Goal: Information Seeking & Learning: Learn about a topic

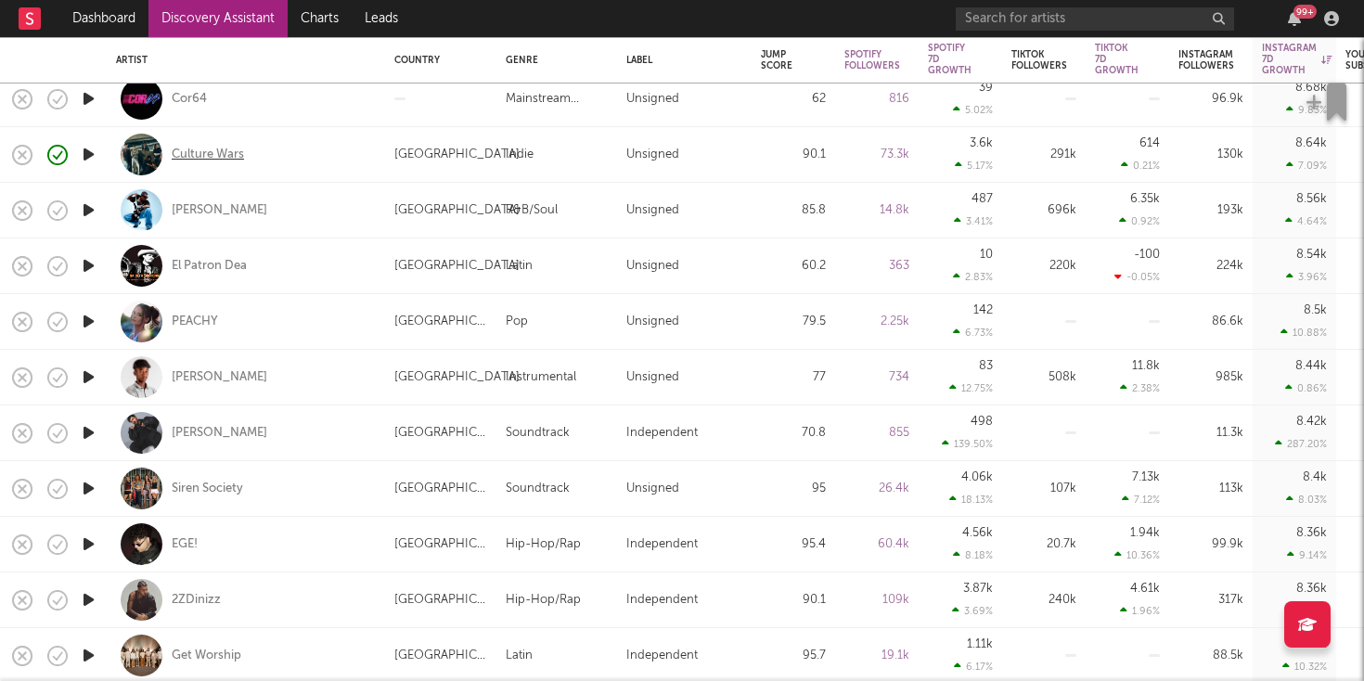
click at [221, 156] on div "Culture Wars" at bounding box center [208, 155] width 72 height 17
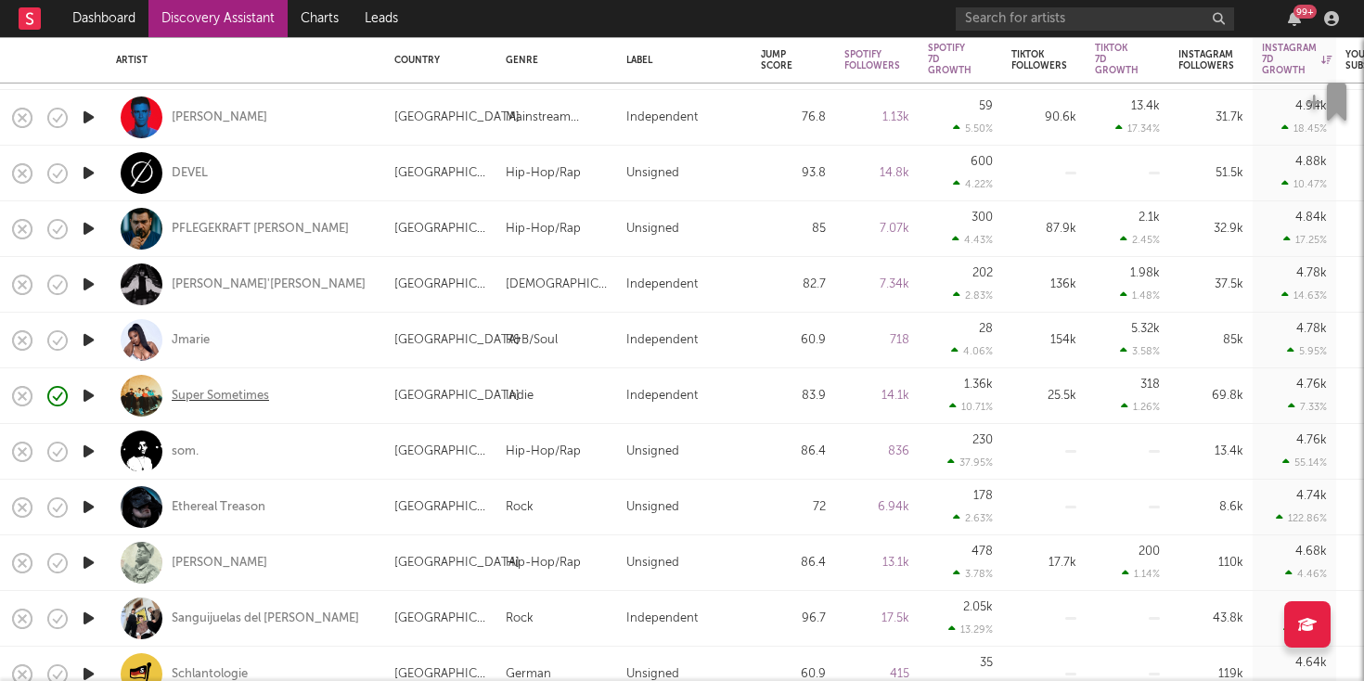
click at [237, 388] on div "Super Sometimes" at bounding box center [220, 396] width 97 height 17
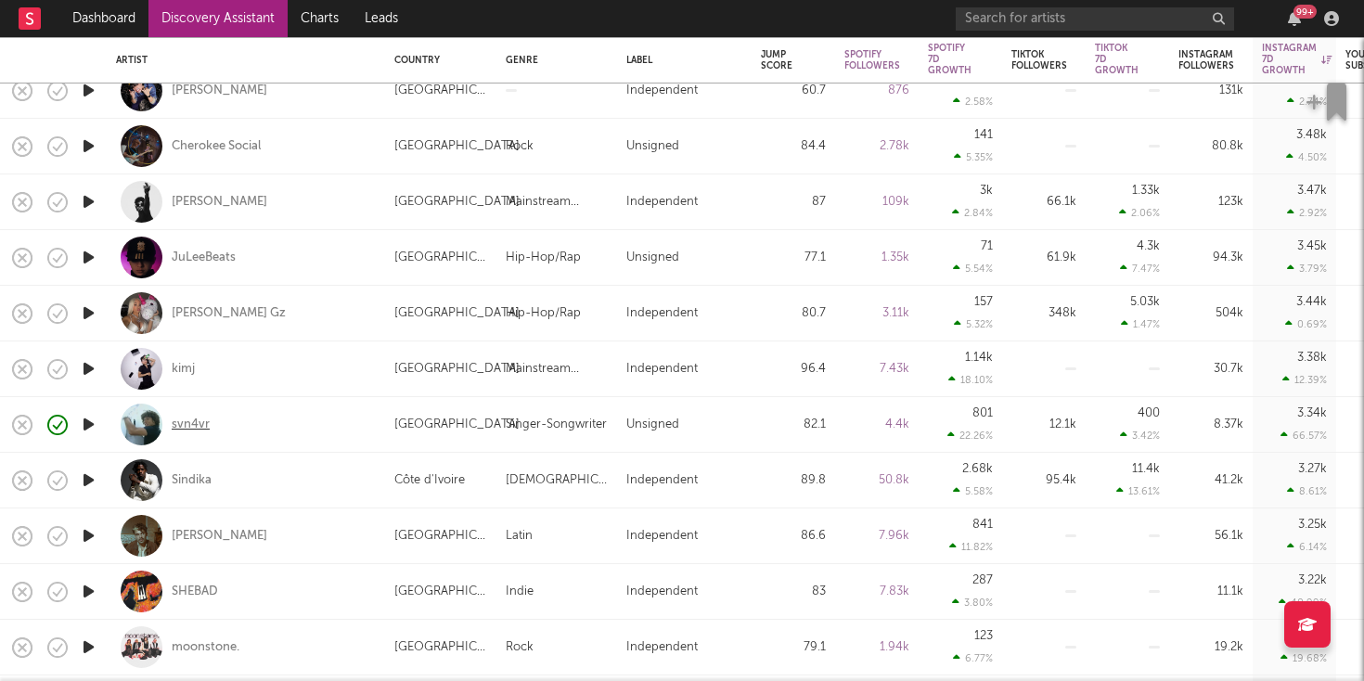
click at [197, 425] on div "svn4vr" at bounding box center [191, 425] width 38 height 17
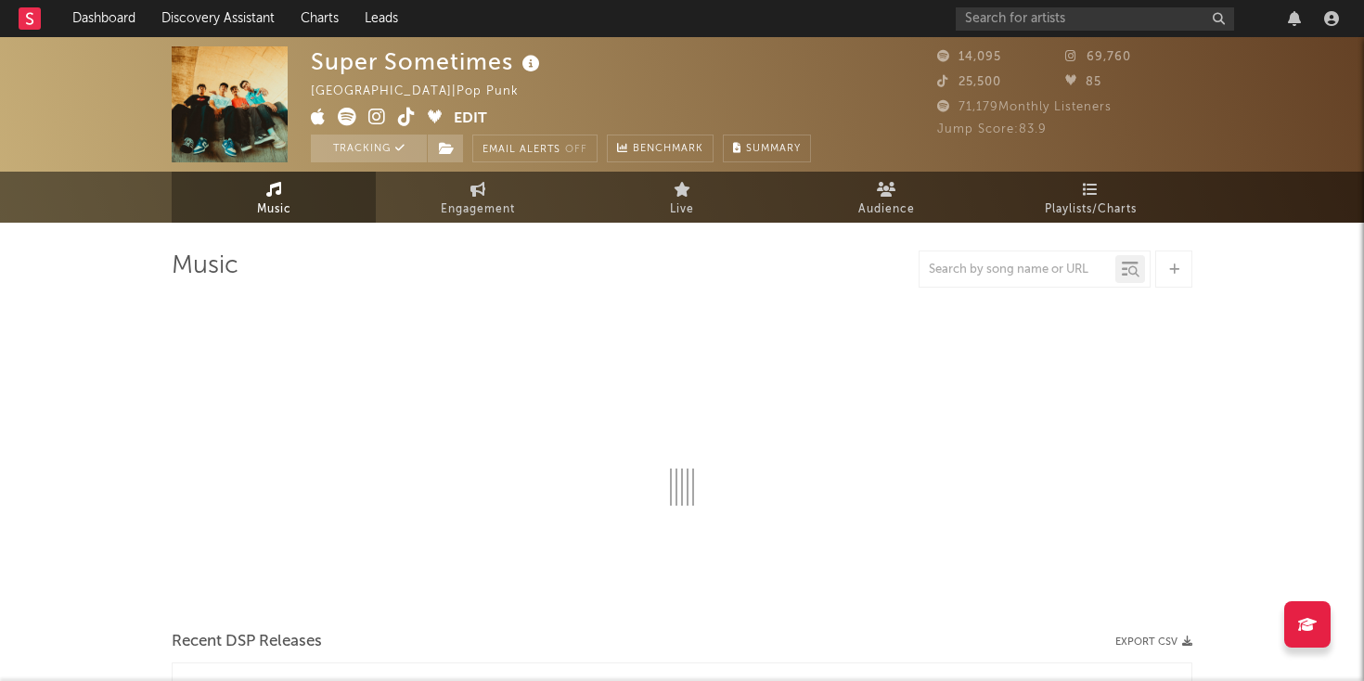
select select "1w"
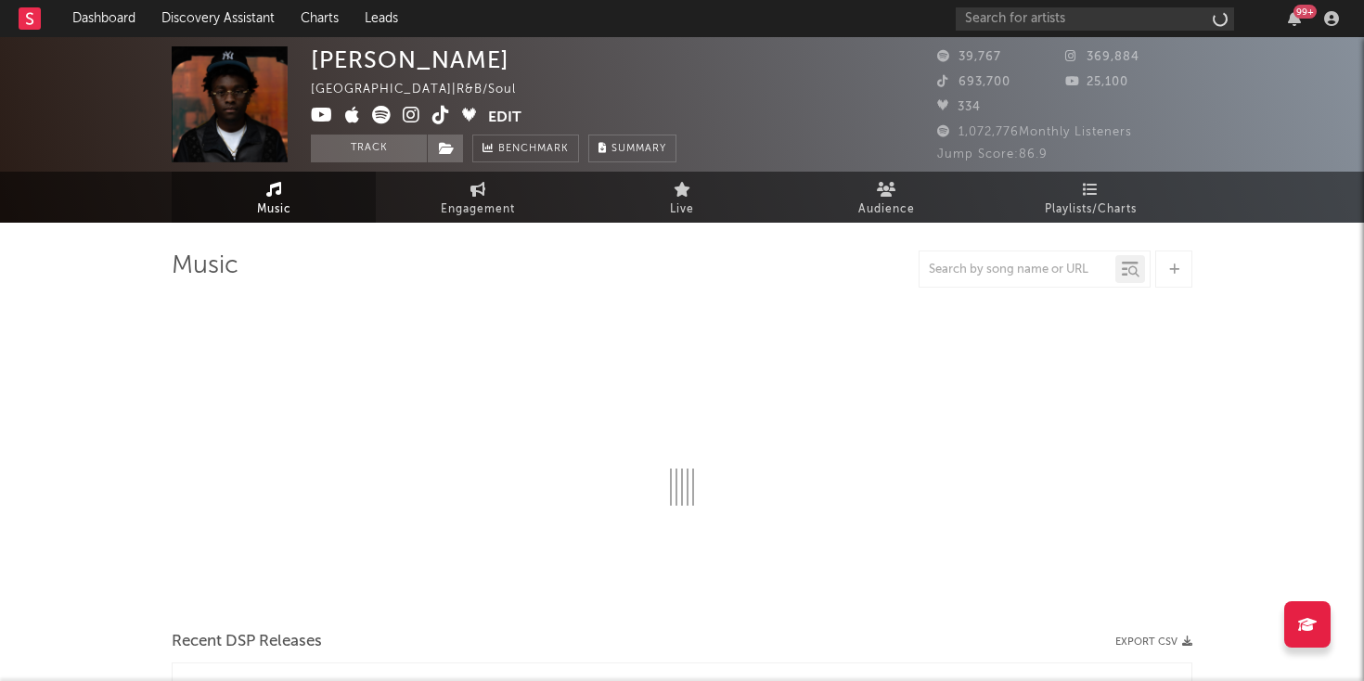
select select "1w"
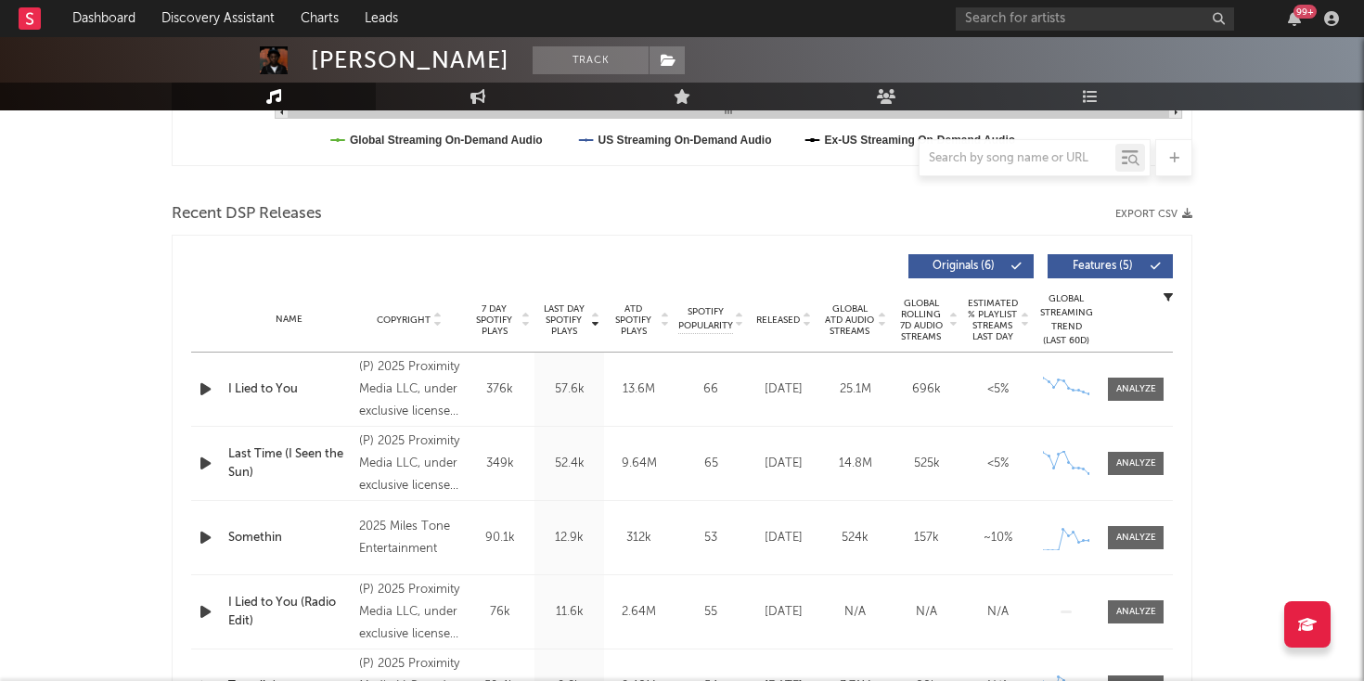
scroll to position [572, 0]
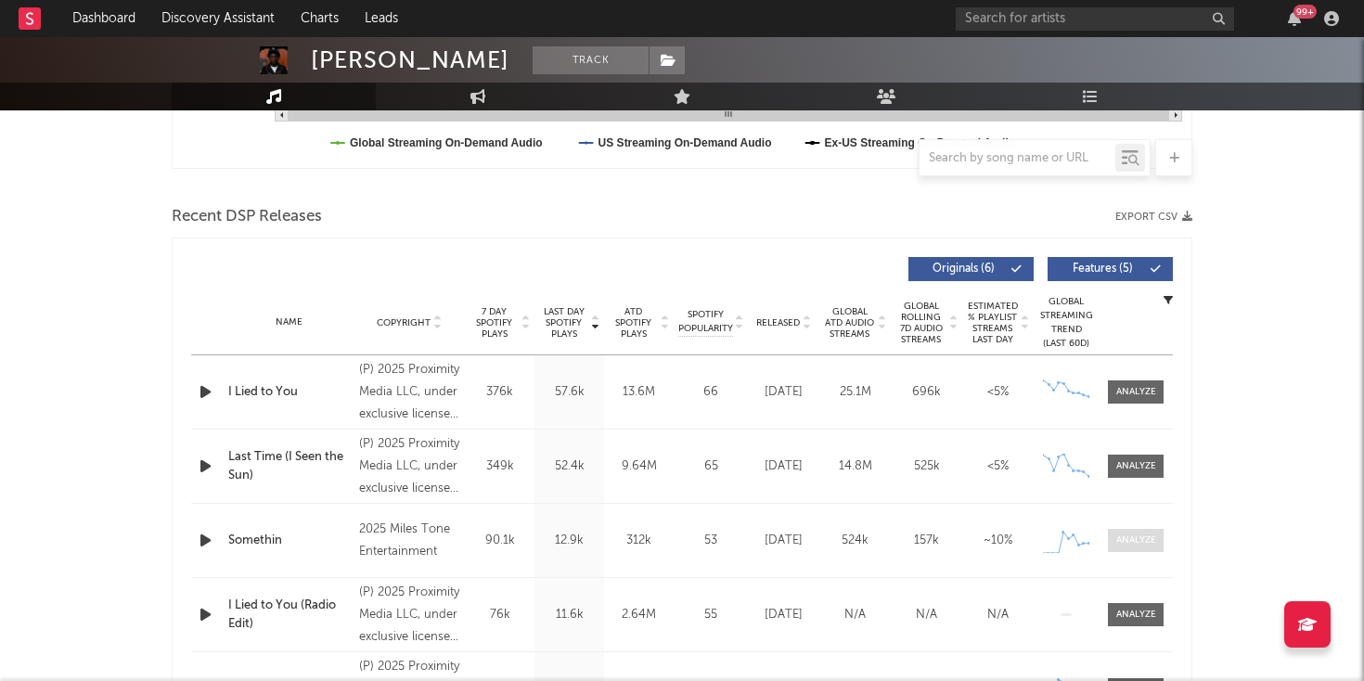
click at [1131, 547] on div at bounding box center [1136, 541] width 40 height 14
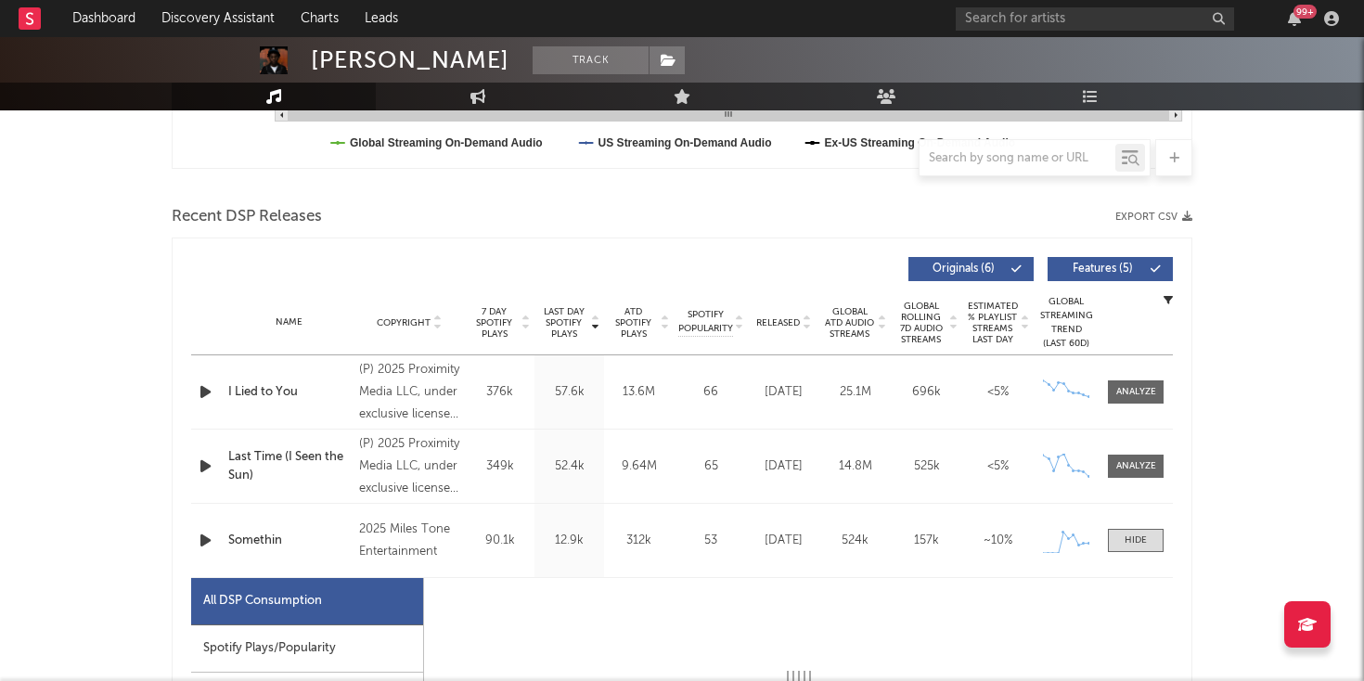
select select "1w"
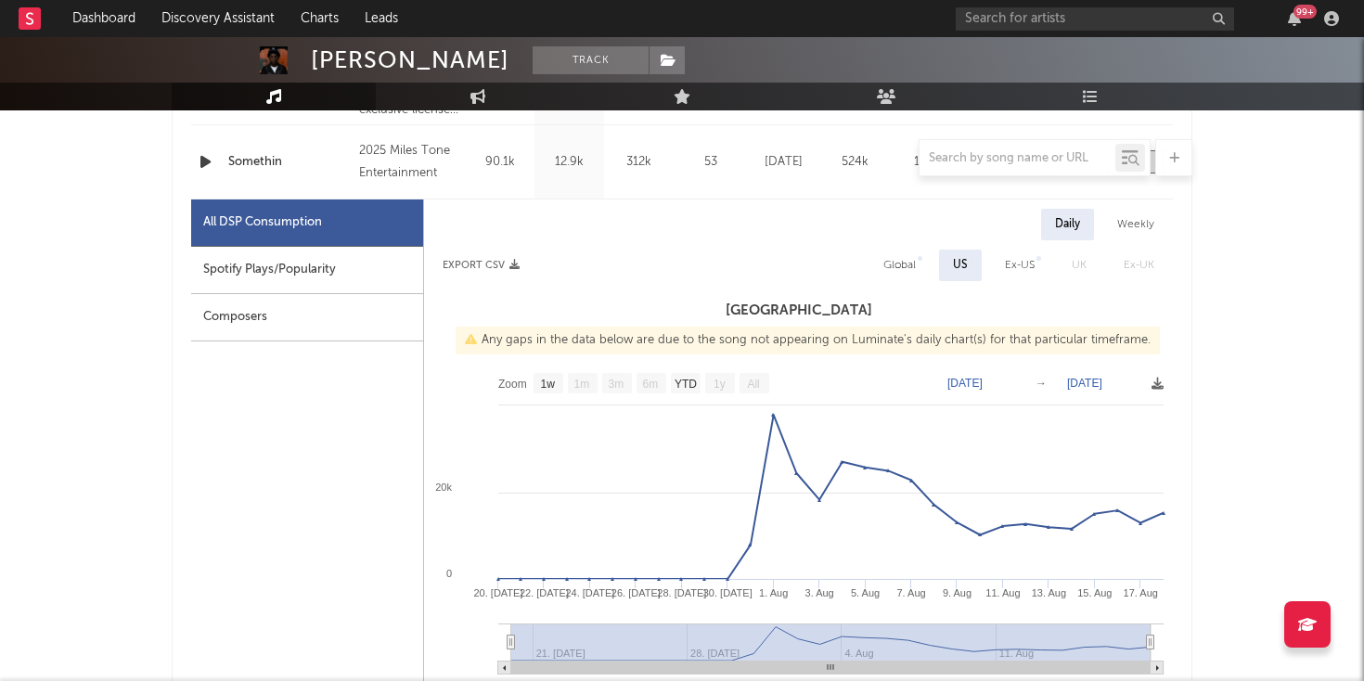
scroll to position [954, 0]
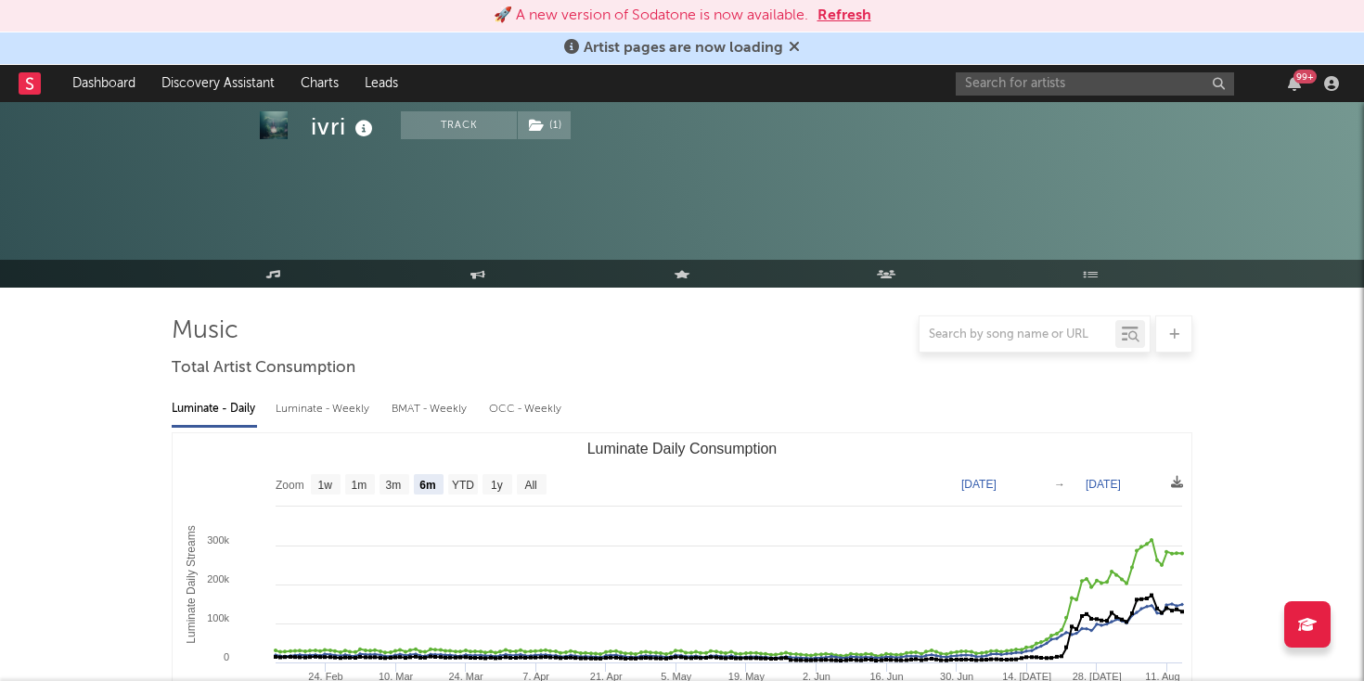
select select "6m"
select select "1w"
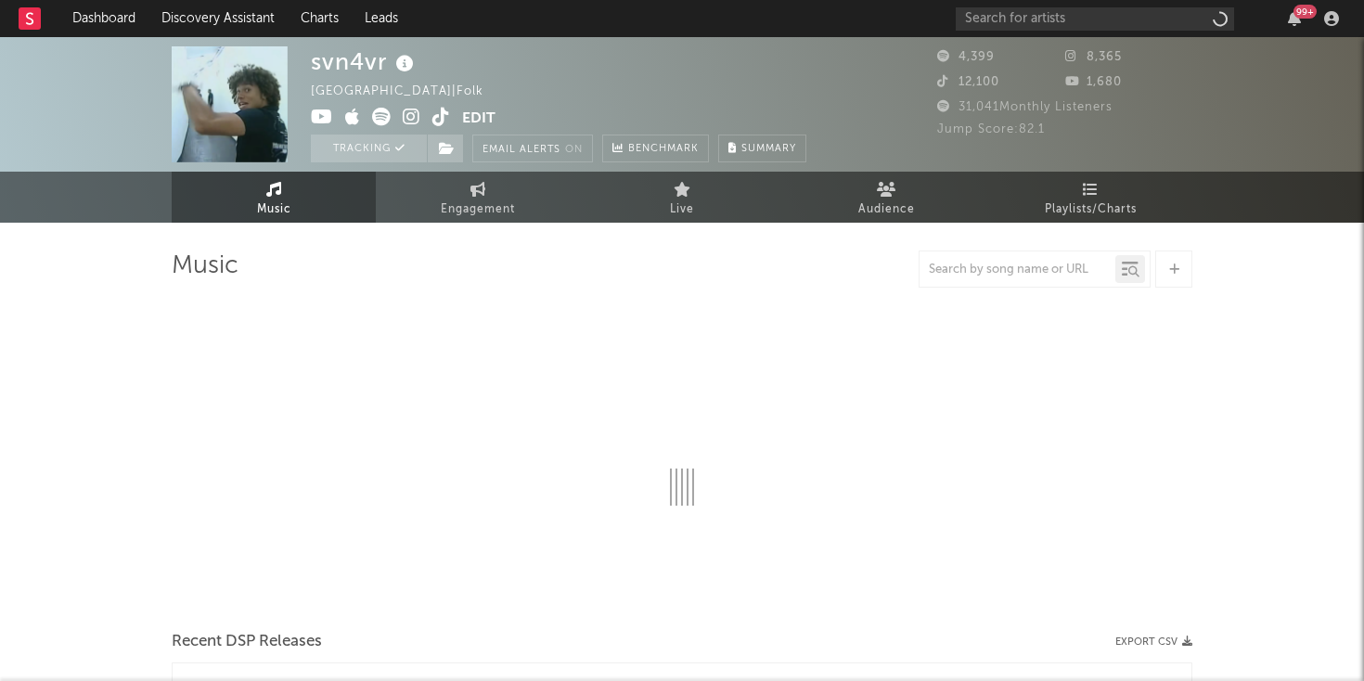
select select "1w"
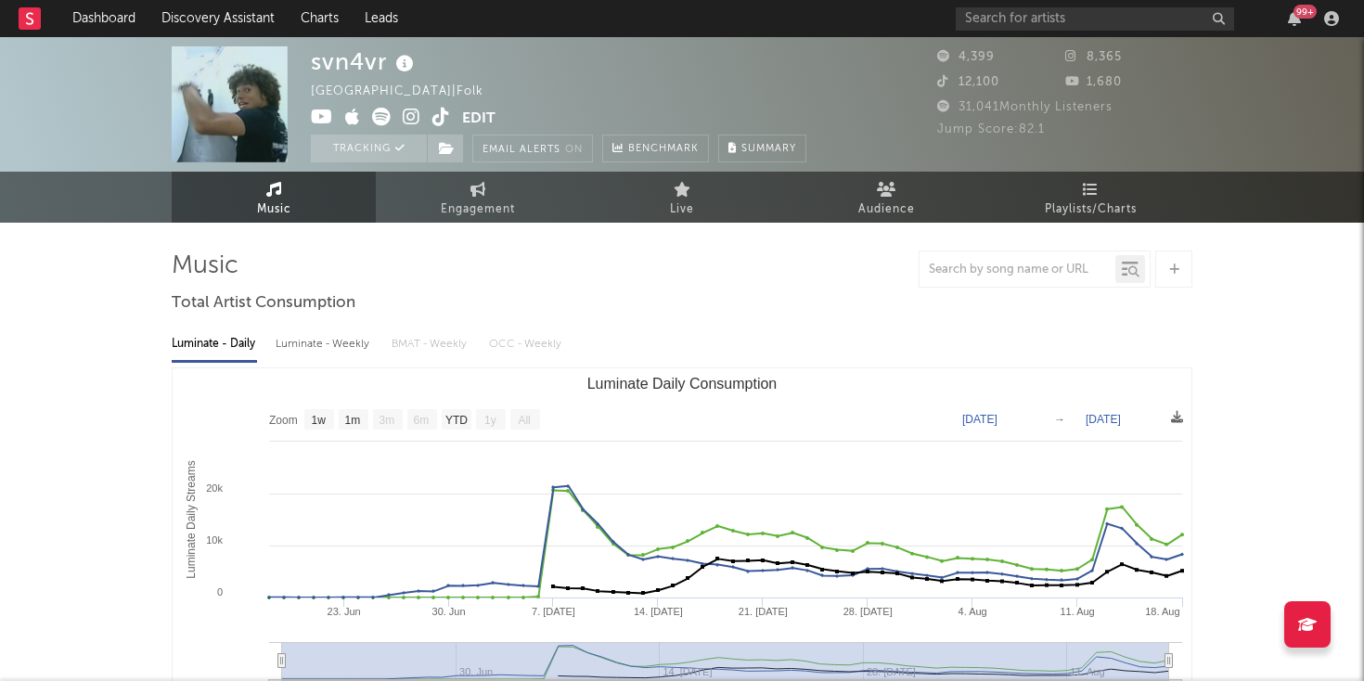
click at [408, 116] on icon at bounding box center [412, 117] width 18 height 19
click at [415, 122] on icon at bounding box center [412, 117] width 18 height 19
click at [441, 116] on icon at bounding box center [441, 117] width 18 height 19
